Goal: Information Seeking & Learning: Find specific fact

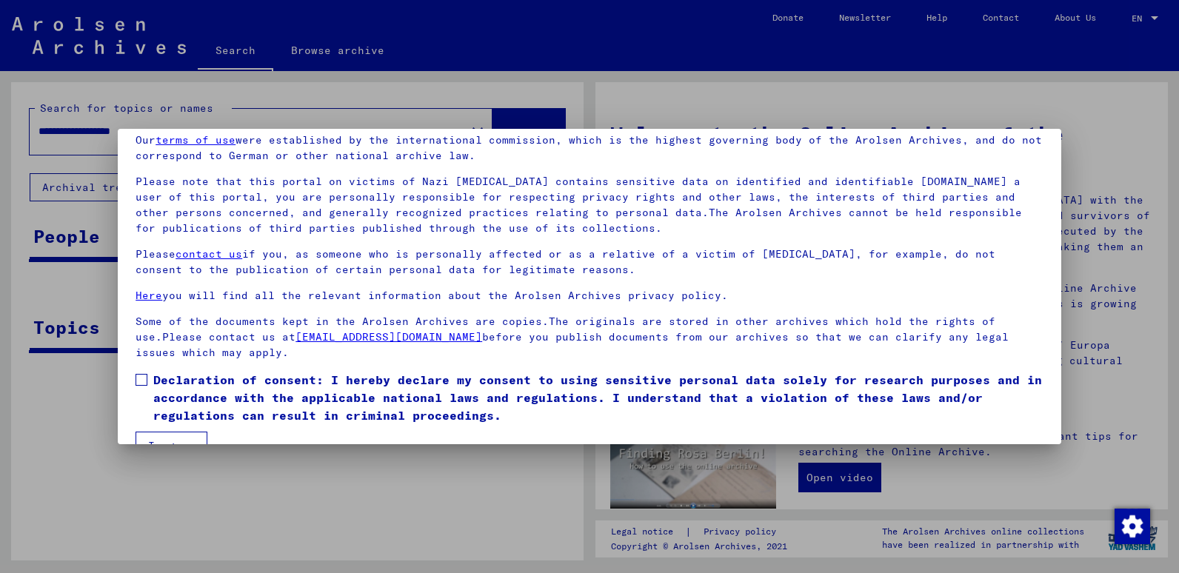
scroll to position [96, 0]
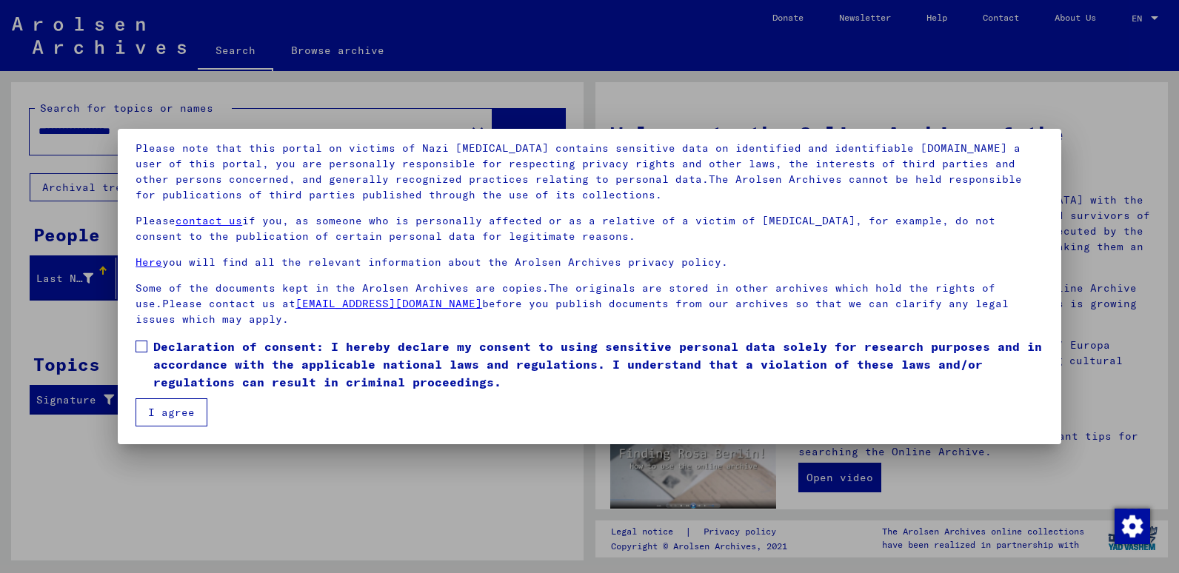
click at [141, 348] on span at bounding box center [141, 347] width 12 height 12
click at [172, 414] on button "I agree" at bounding box center [171, 412] width 72 height 28
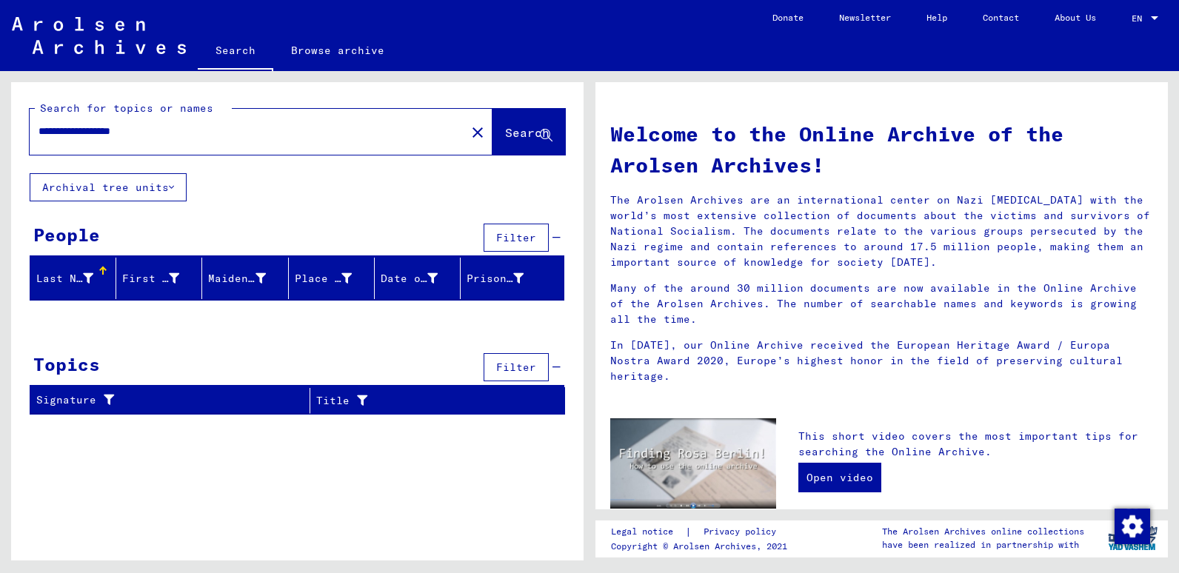
drag, startPoint x: 172, startPoint y: 127, endPoint x: 0, endPoint y: 170, distance: 177.8
click at [0, 164] on html "**********" at bounding box center [589, 286] width 1179 height 573
type input "**********"
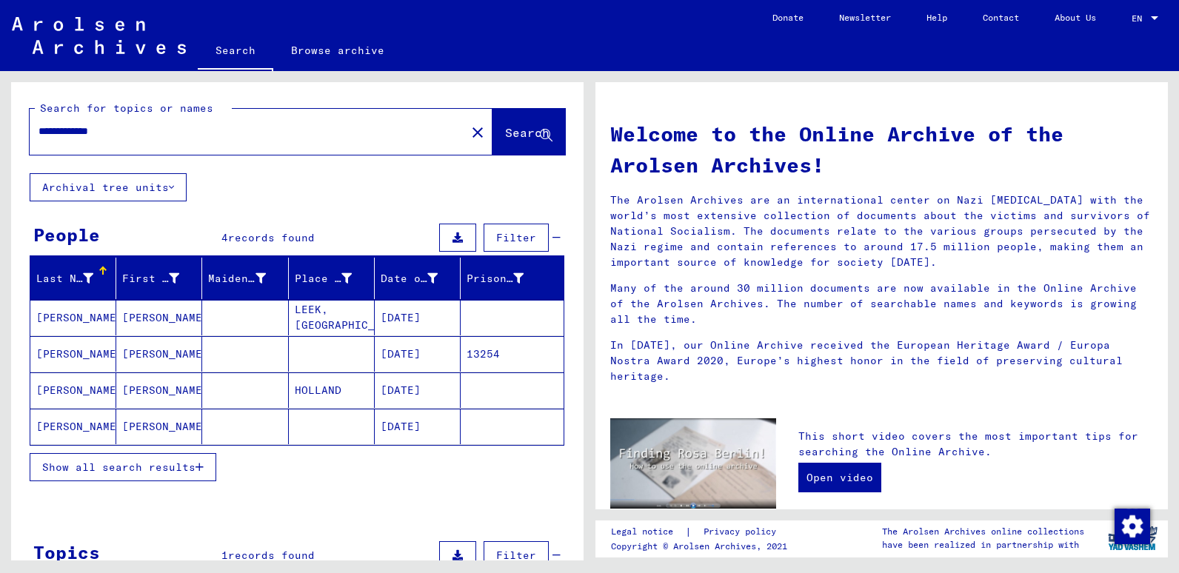
click at [71, 314] on mat-cell "[PERSON_NAME]" at bounding box center [73, 318] width 86 height 36
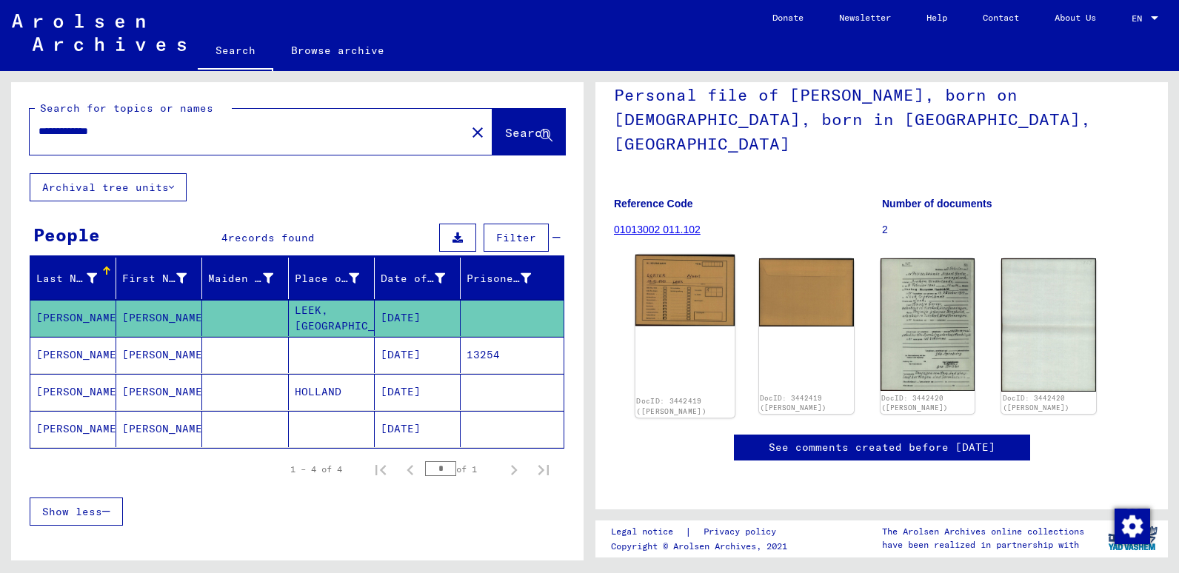
click at [701, 255] on img at bounding box center [684, 290] width 99 height 71
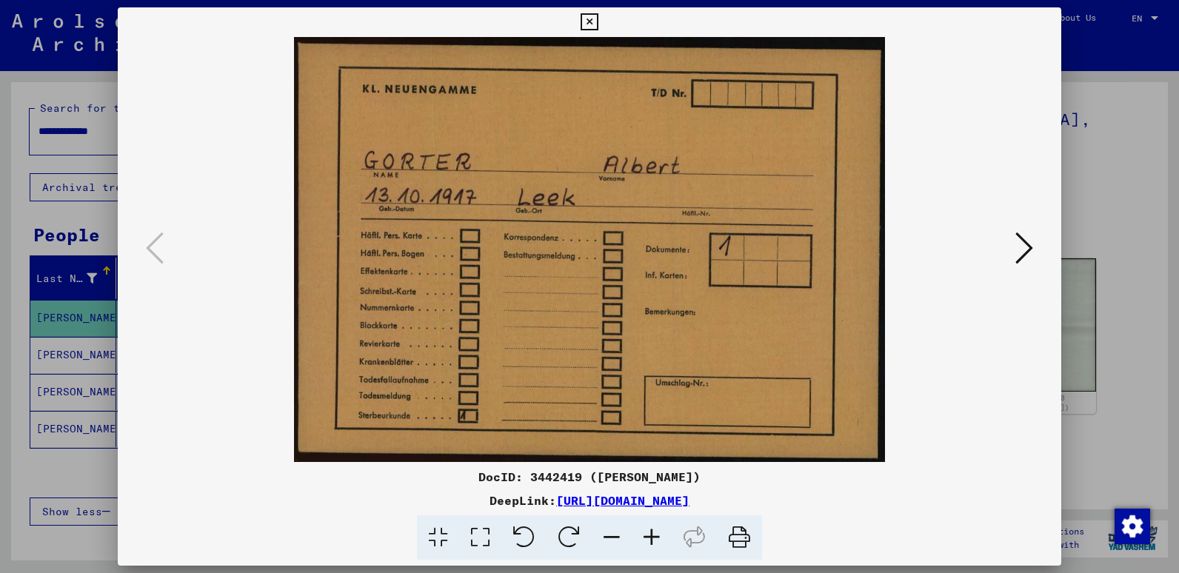
click at [1028, 254] on icon at bounding box center [1024, 248] width 18 height 36
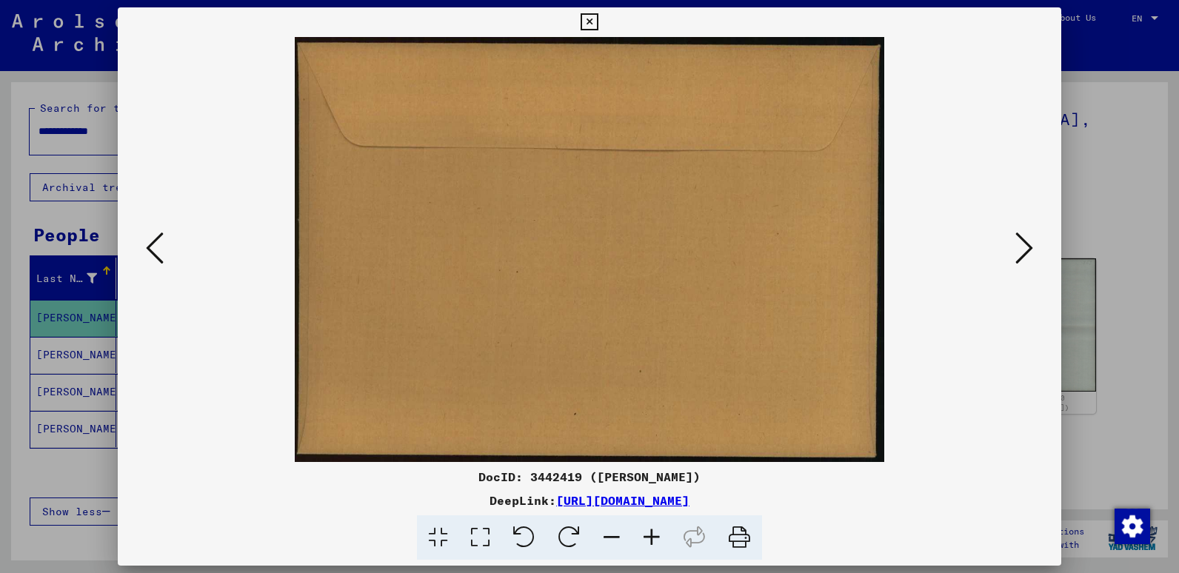
click at [1028, 254] on icon at bounding box center [1024, 248] width 18 height 36
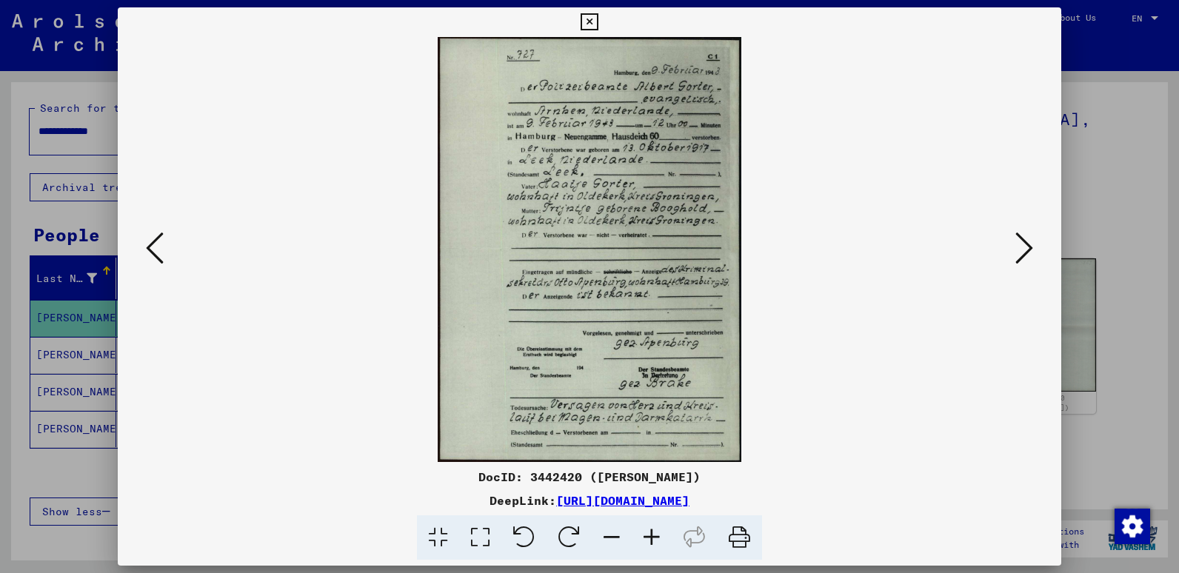
click at [1019, 249] on icon at bounding box center [1024, 248] width 18 height 36
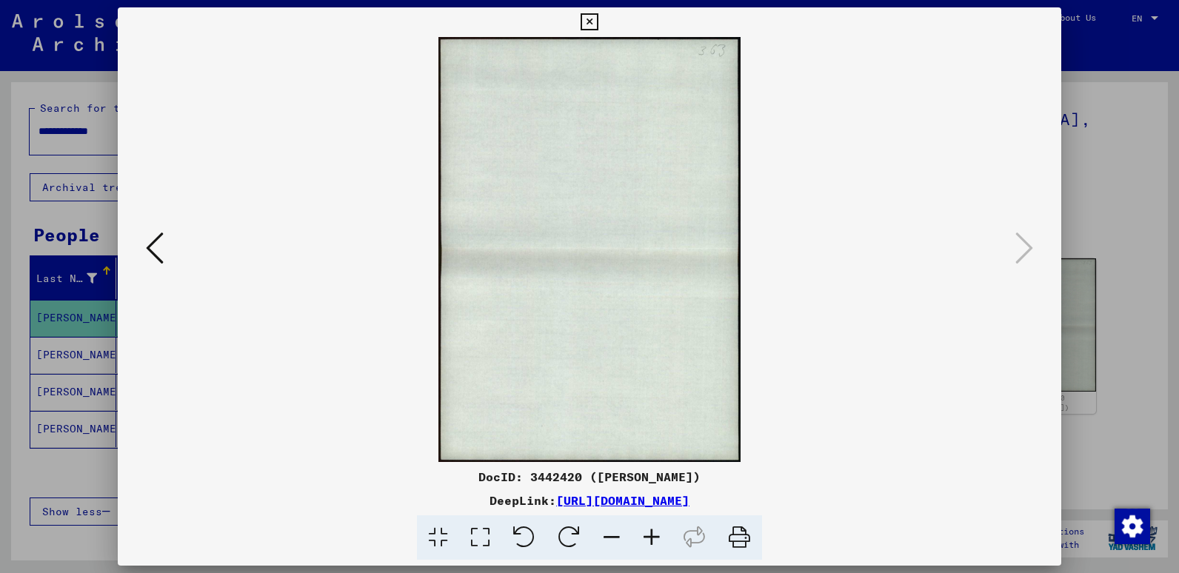
click at [589, 19] on icon at bounding box center [588, 22] width 17 height 18
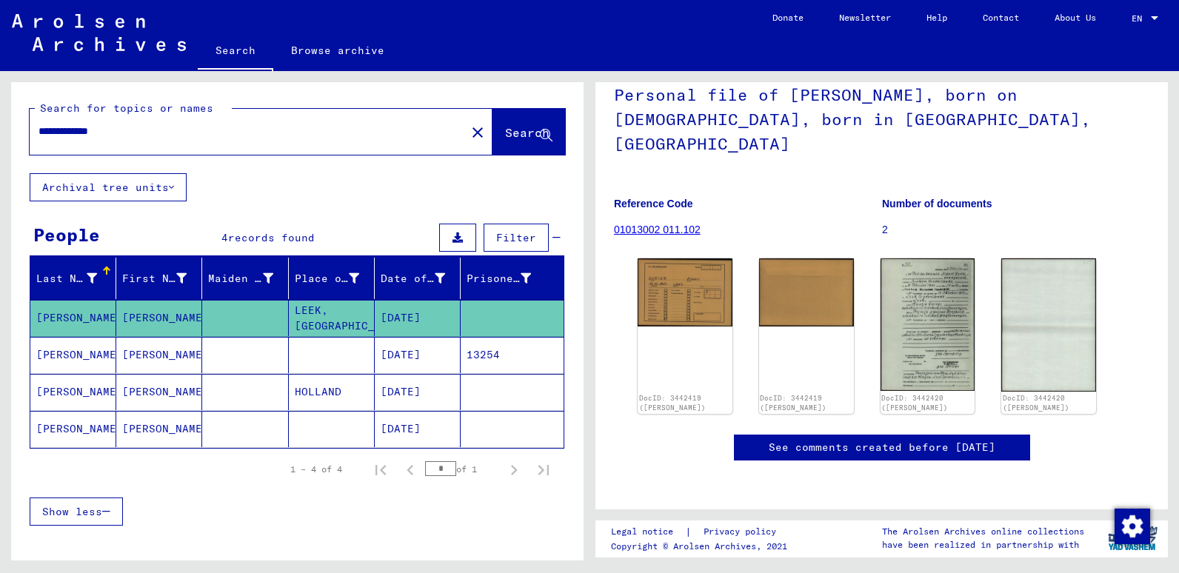
click at [84, 352] on mat-cell "[PERSON_NAME]" at bounding box center [73, 355] width 86 height 36
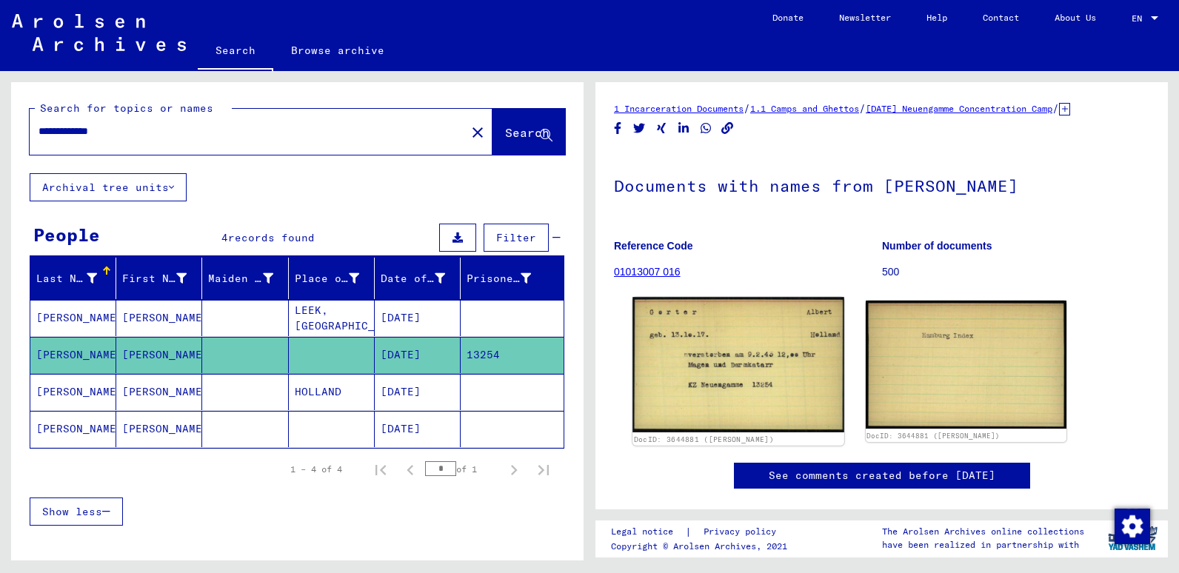
click at [726, 372] on img at bounding box center [737, 364] width 211 height 135
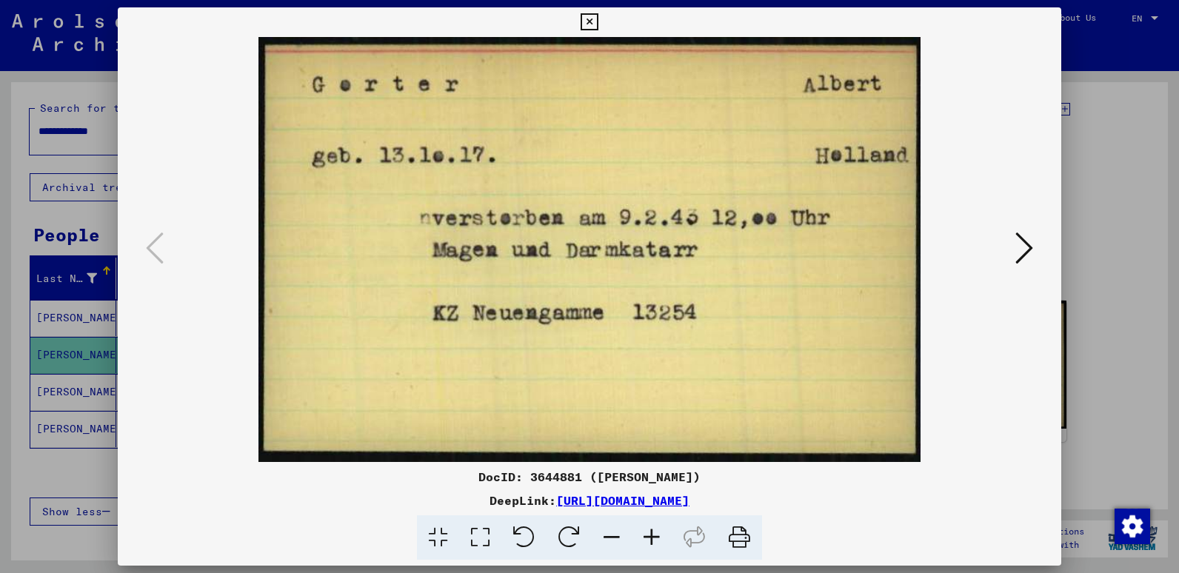
click at [1013, 247] on button at bounding box center [1024, 249] width 27 height 42
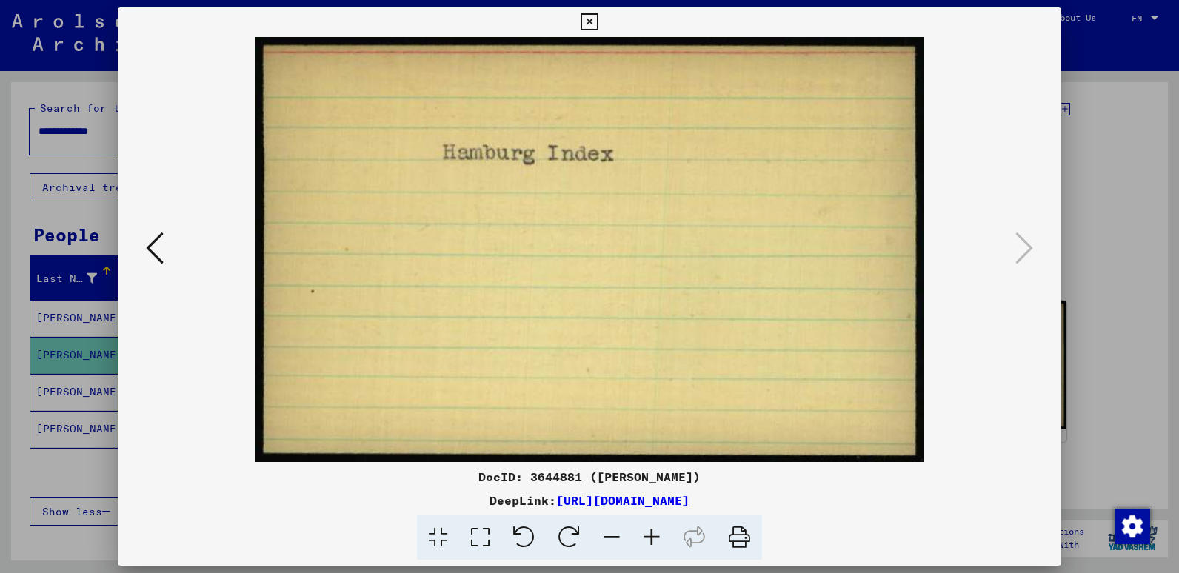
click at [583, 24] on icon at bounding box center [588, 22] width 17 height 18
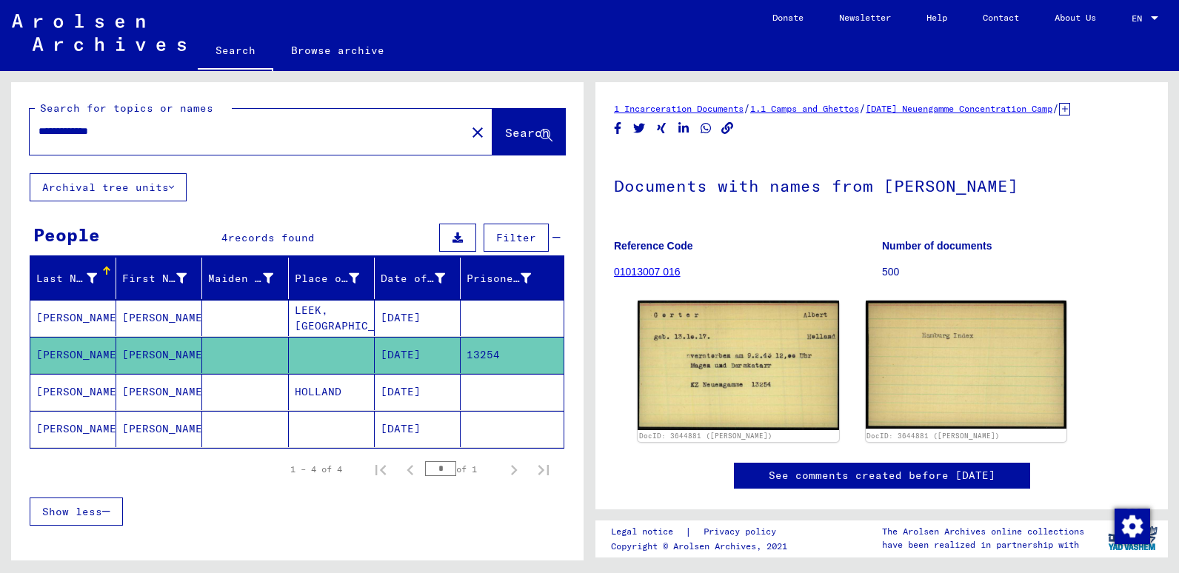
click at [60, 389] on mat-cell "[PERSON_NAME]" at bounding box center [73, 392] width 86 height 36
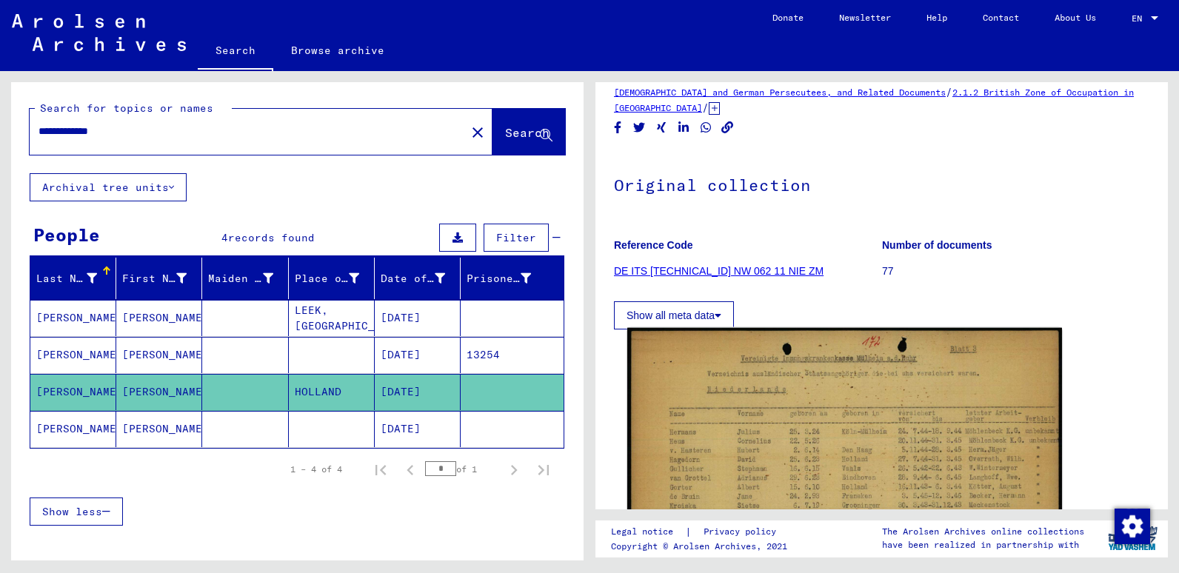
scroll to position [296, 0]
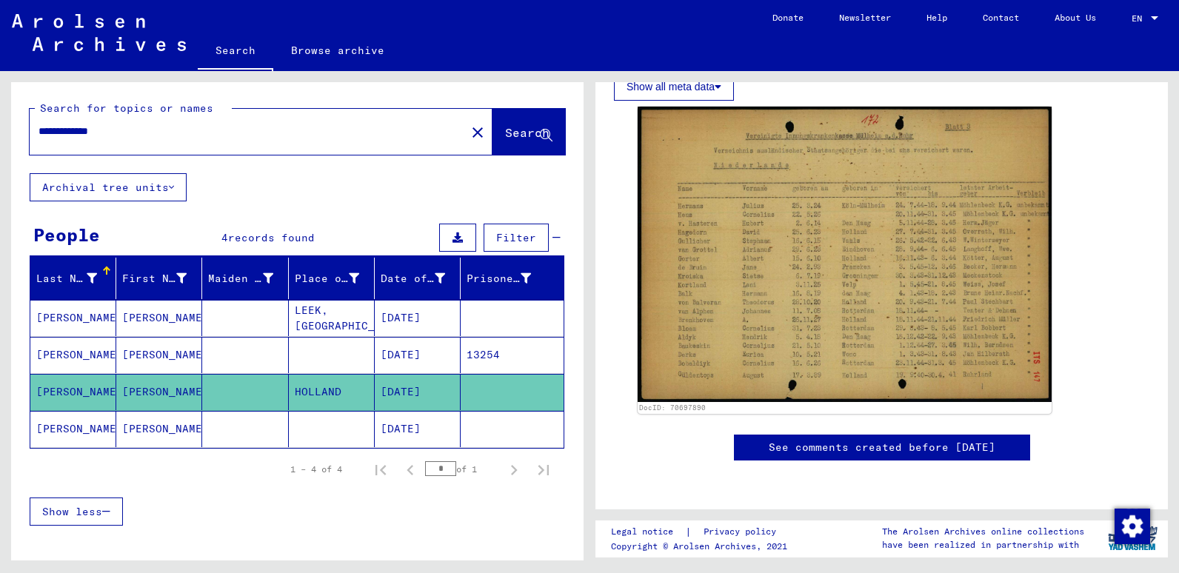
click at [58, 422] on mat-cell "[PERSON_NAME]" at bounding box center [73, 429] width 86 height 36
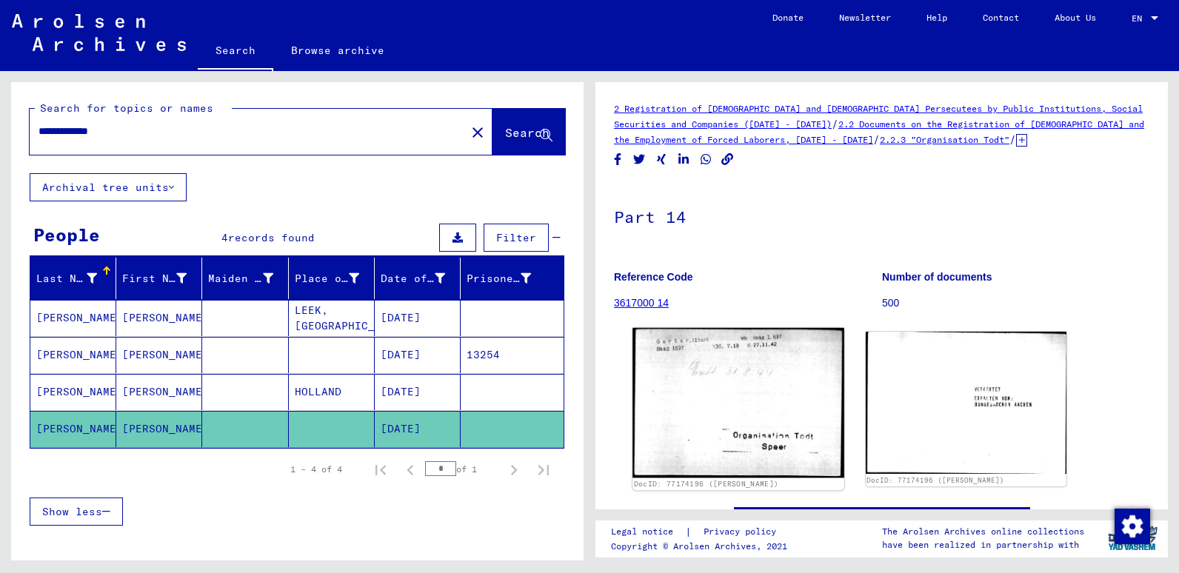
click at [724, 395] on img at bounding box center [737, 403] width 211 height 150
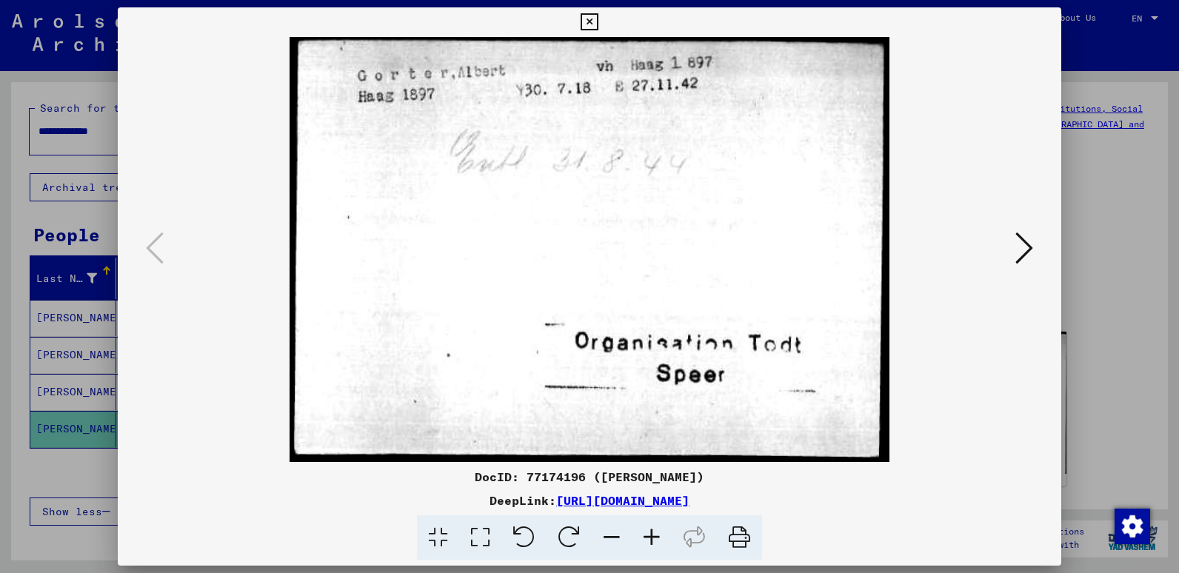
click at [1019, 251] on icon at bounding box center [1024, 248] width 18 height 36
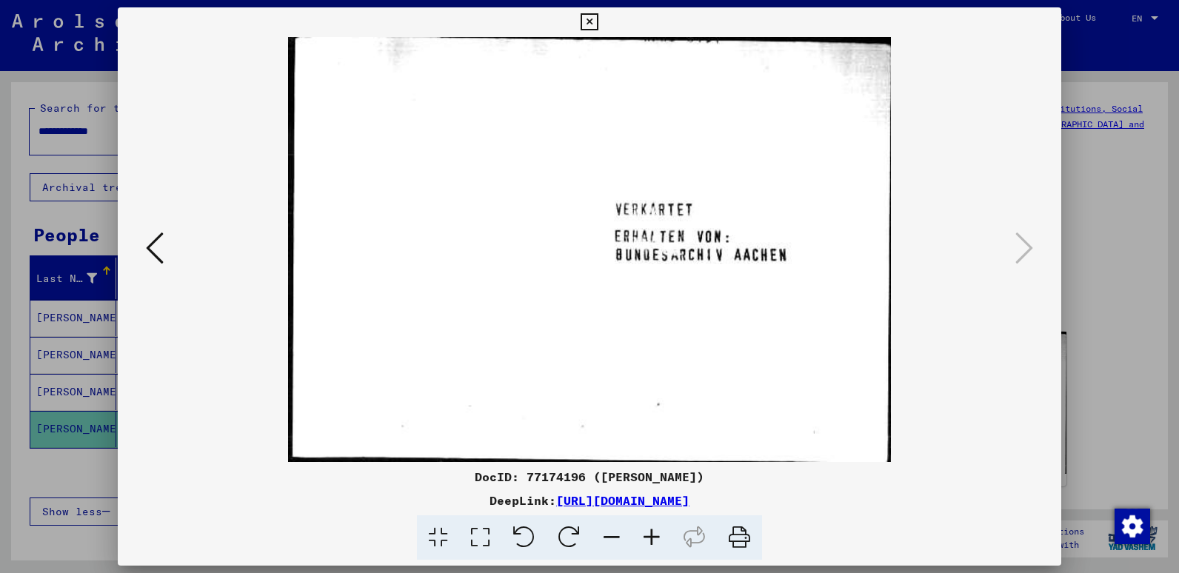
click at [589, 21] on icon at bounding box center [588, 22] width 17 height 18
